Goal: Information Seeking & Learning: Learn about a topic

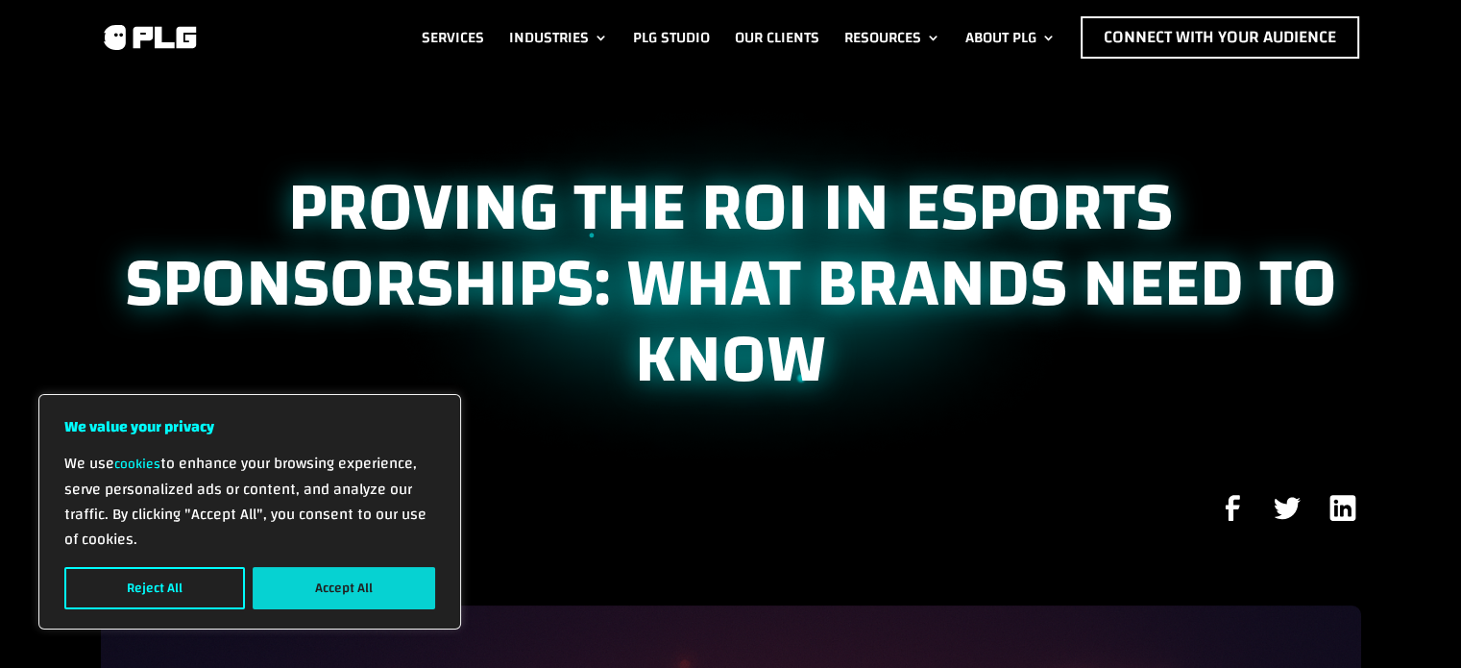
click at [375, 575] on button "Accept All" at bounding box center [344, 588] width 183 height 42
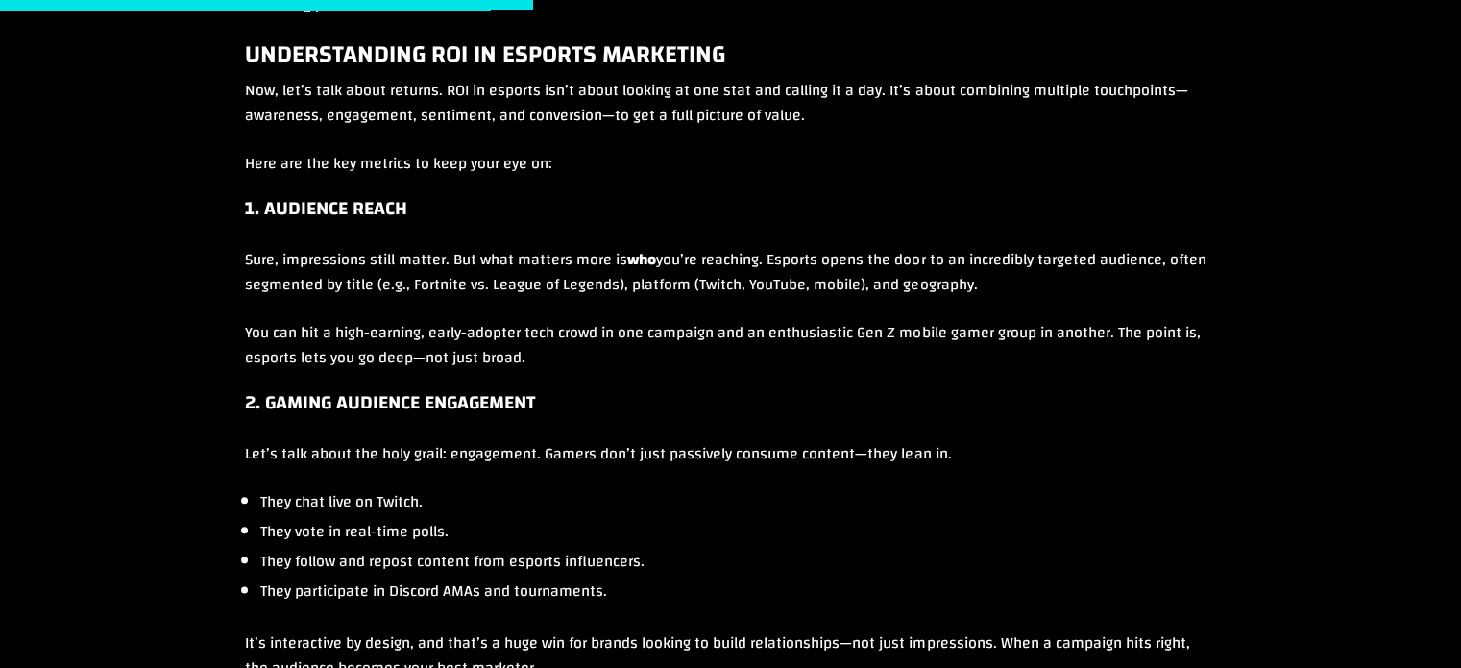
scroll to position [2179, 0]
